Goal: Register for event/course

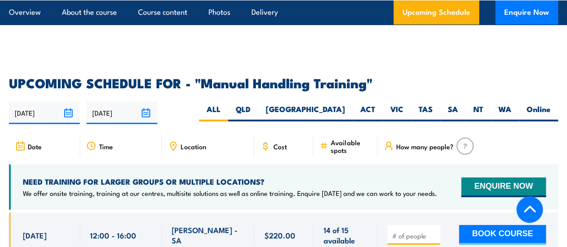
scroll to position [1281, 0]
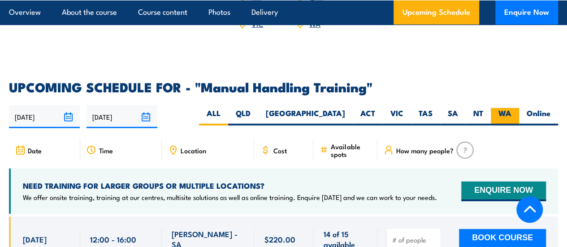
click at [515, 118] on label "WA" at bounding box center [505, 116] width 28 height 17
click at [515, 114] on input "WA" at bounding box center [514, 111] width 6 height 6
radio input "true"
click at [507, 113] on label "WA" at bounding box center [505, 116] width 28 height 17
click at [511, 113] on input "WA" at bounding box center [514, 111] width 6 height 6
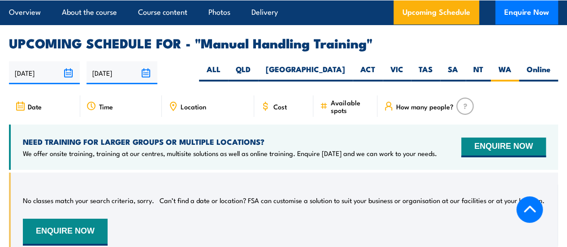
scroll to position [1325, 0]
